Goal: Task Accomplishment & Management: Manage account settings

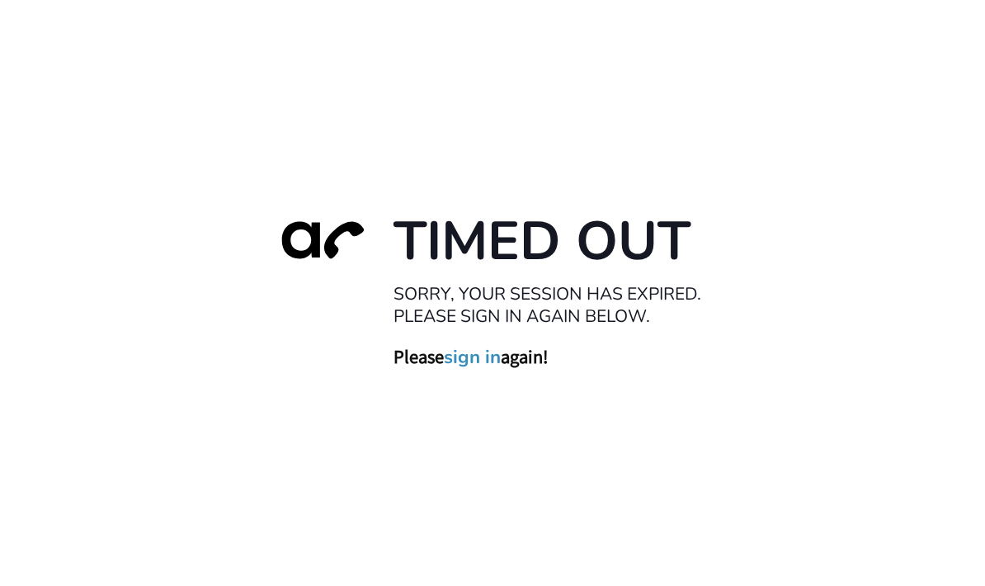
click at [487, 369] on link "sign in" at bounding box center [472, 357] width 57 height 23
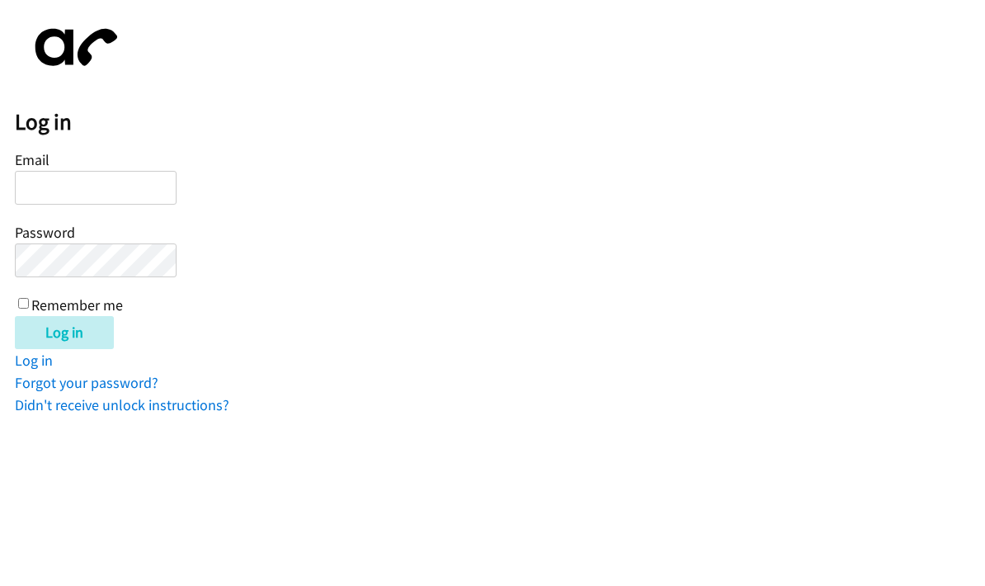
type input "jennifer@askbillygene.com"
click at [92, 338] on input "Log in" at bounding box center [64, 332] width 99 height 33
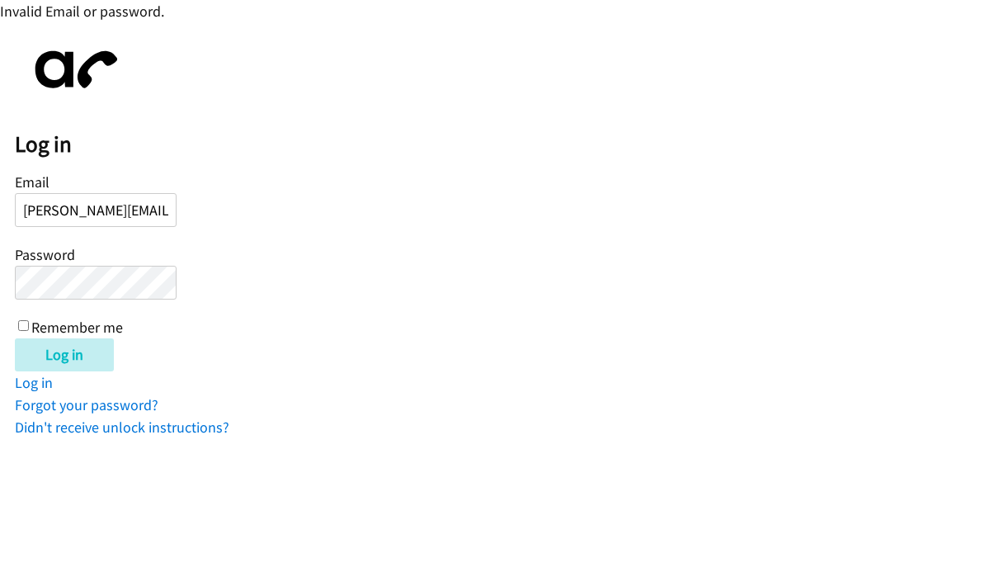
scroll to position [0, 25]
click at [65, 354] on input "Log in" at bounding box center [64, 354] width 99 height 33
click at [31, 323] on label "Remember me" at bounding box center [77, 327] width 92 height 19
click at [29, 323] on input "Remember me" at bounding box center [23, 325] width 11 height 11
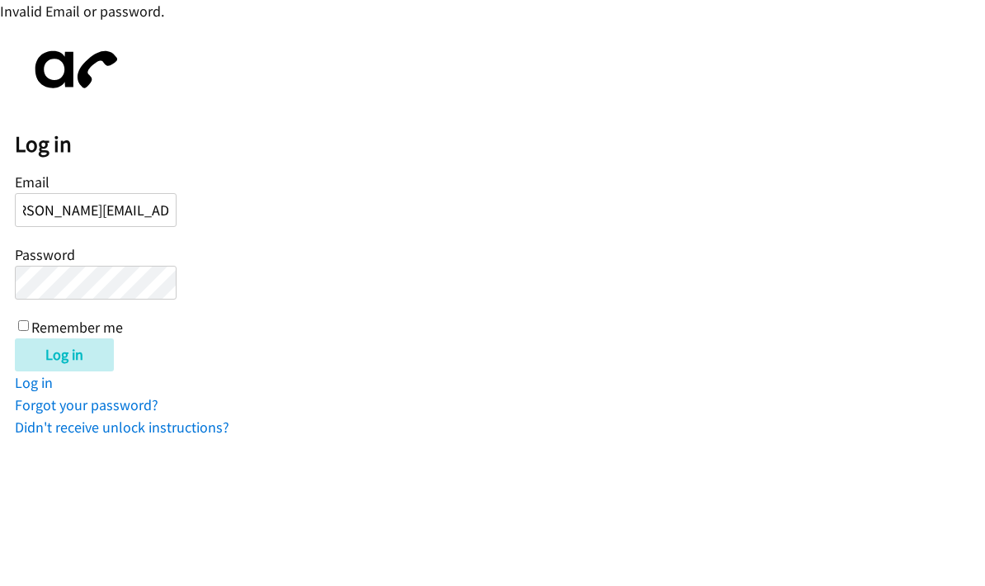
checkbox input "true"
click at [85, 355] on input "Log in" at bounding box center [64, 354] width 99 height 33
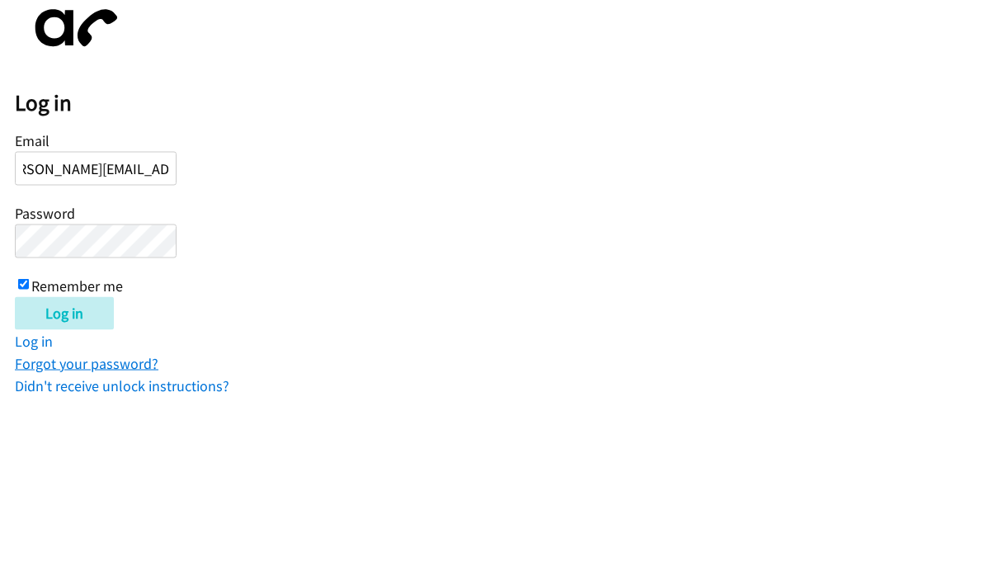
click at [139, 395] on link "Forgot your password?" at bounding box center [87, 404] width 144 height 19
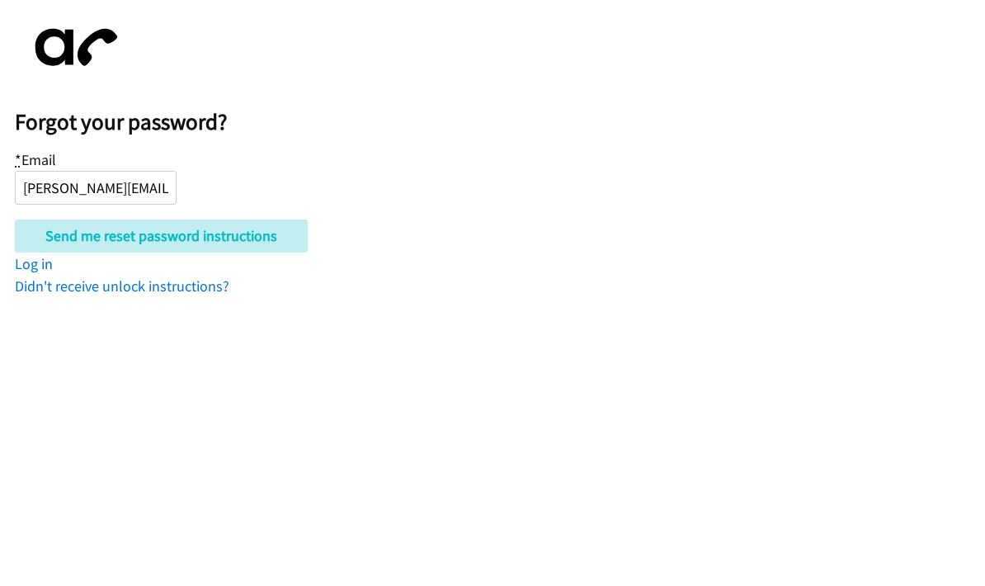
type input "jennifer@askbillygene.com"
click at [166, 235] on input "Send me reset password instructions" at bounding box center [161, 235] width 293 height 33
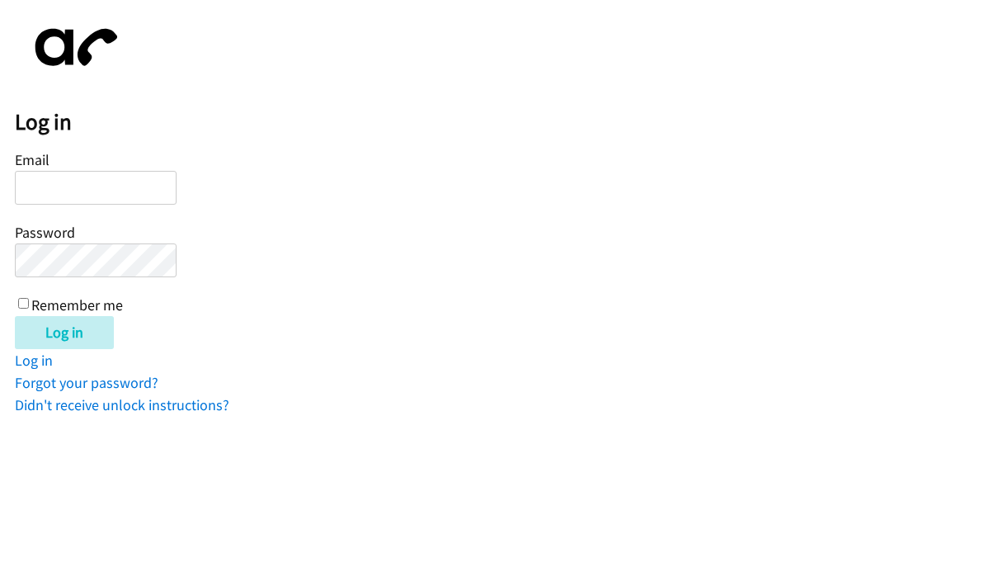
click at [116, 181] on input "Email" at bounding box center [96, 188] width 162 height 34
type input "[PERSON_NAME][EMAIL_ADDRESS][DOMAIN_NAME]"
click at [83, 328] on input "Log in" at bounding box center [64, 332] width 99 height 33
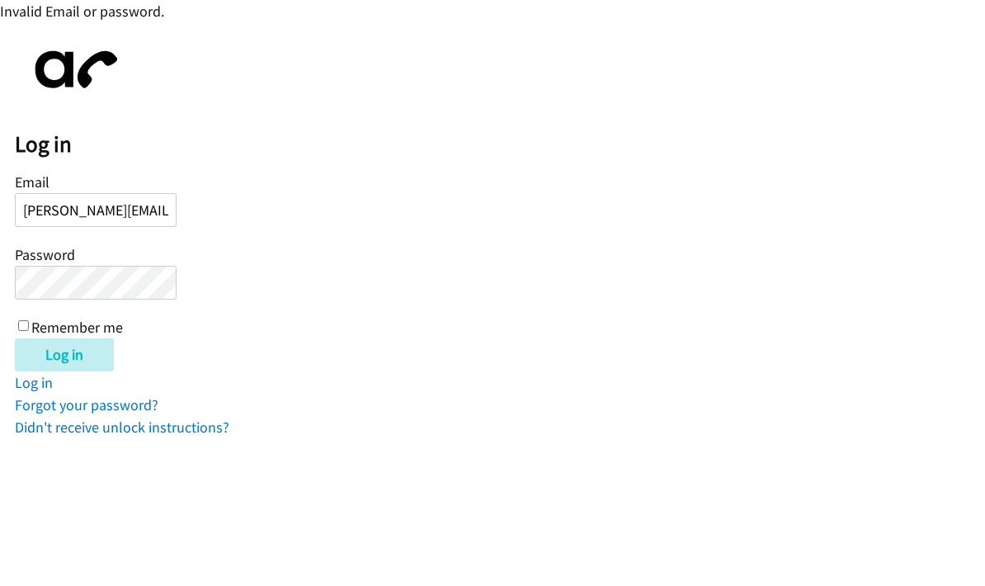
scroll to position [0, 25]
click at [65, 354] on input "Log in" at bounding box center [64, 354] width 99 height 33
click at [138, 405] on link "Forgot your password?" at bounding box center [87, 404] width 144 height 19
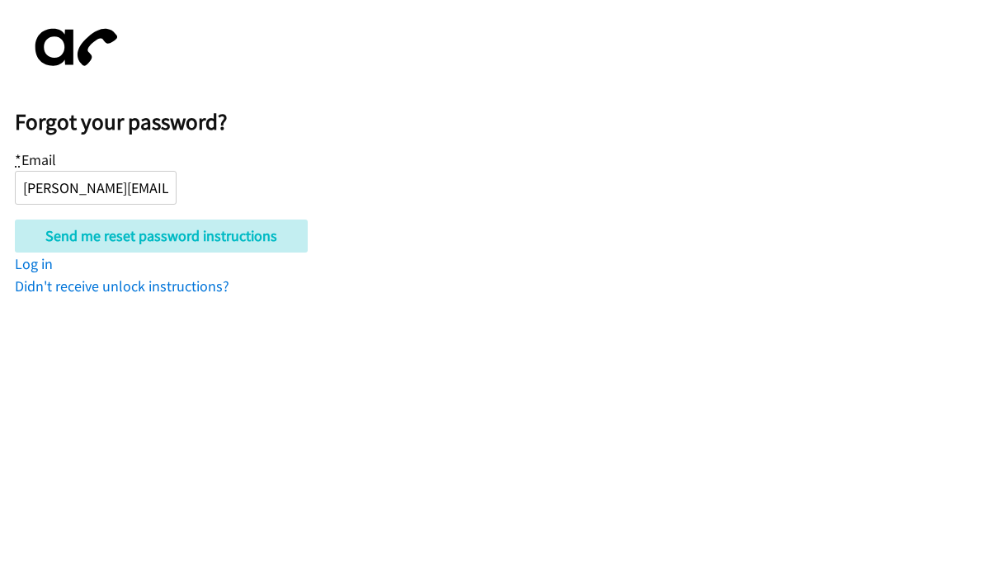
type input "[PERSON_NAME][EMAIL_ADDRESS][DOMAIN_NAME]"
click at [166, 235] on input "Send me reset password instructions" at bounding box center [161, 235] width 293 height 33
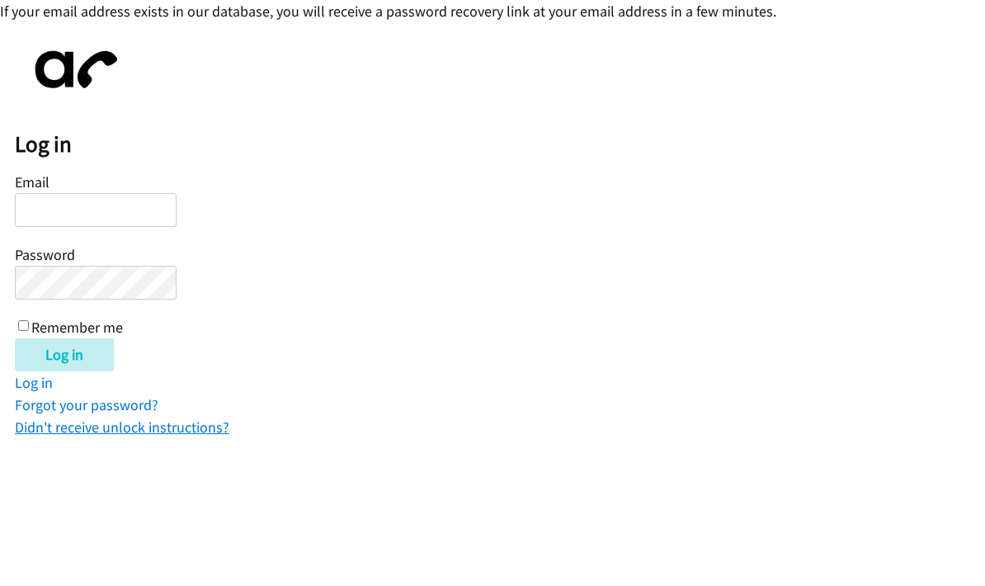
click at [168, 424] on link "Didn't receive unlock instructions?" at bounding box center [122, 426] width 214 height 19
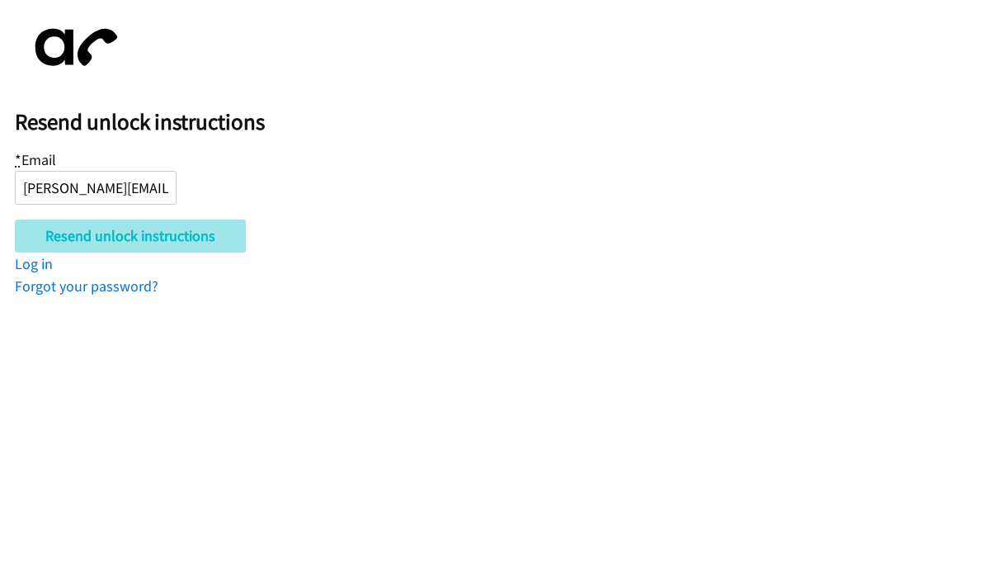
type input "jennifer@askbillygene.com"
click at [205, 234] on input "Resend unlock instructions" at bounding box center [130, 235] width 231 height 33
